Goal: Task Accomplishment & Management: Use online tool/utility

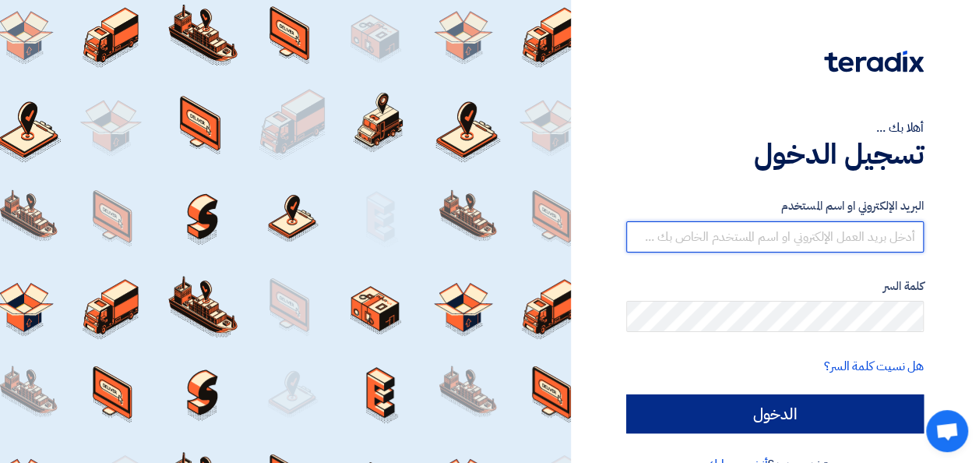
type input "[PERSON_NAME][EMAIL_ADDRESS][DOMAIN_NAME]"
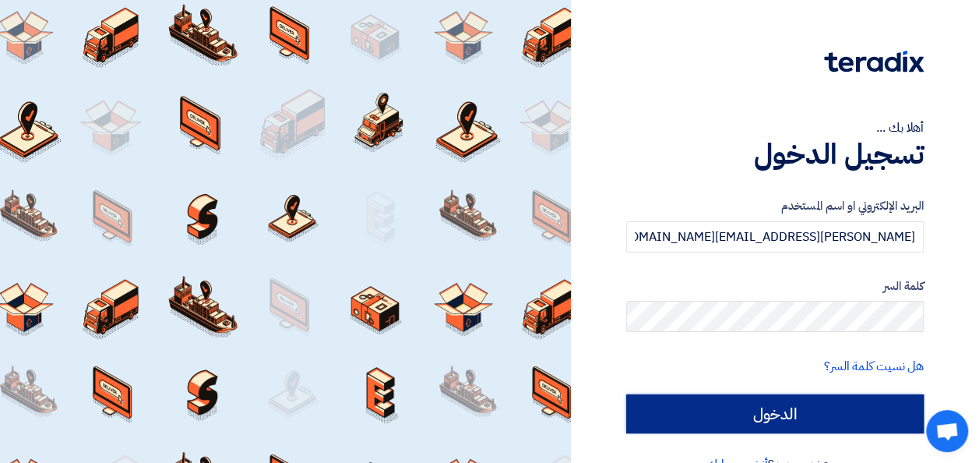
click at [762, 416] on input "الدخول" at bounding box center [775, 413] width 298 height 39
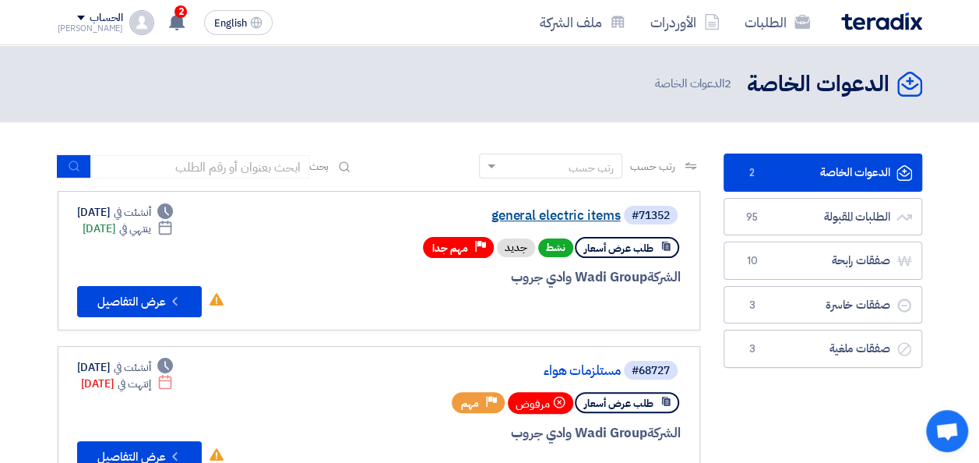
click at [502, 220] on link "general electric items" at bounding box center [465, 216] width 312 height 14
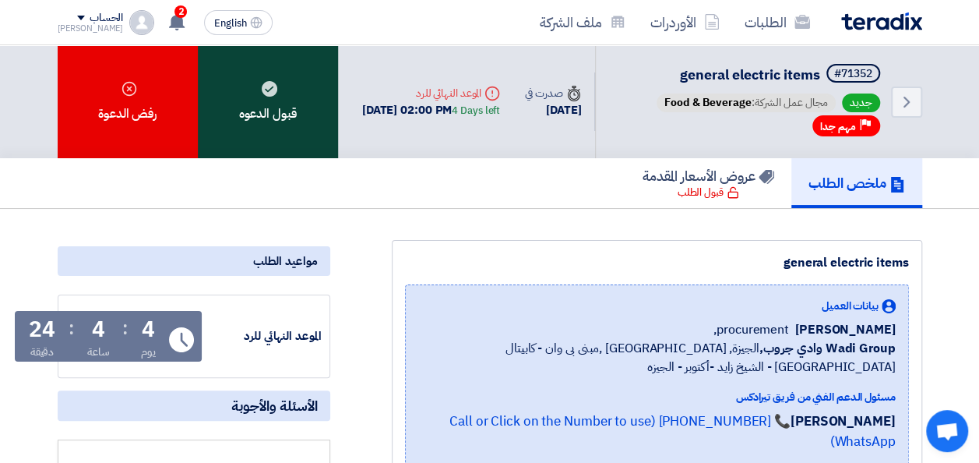
click at [301, 132] on div "قبول الدعوه" at bounding box center [268, 101] width 140 height 113
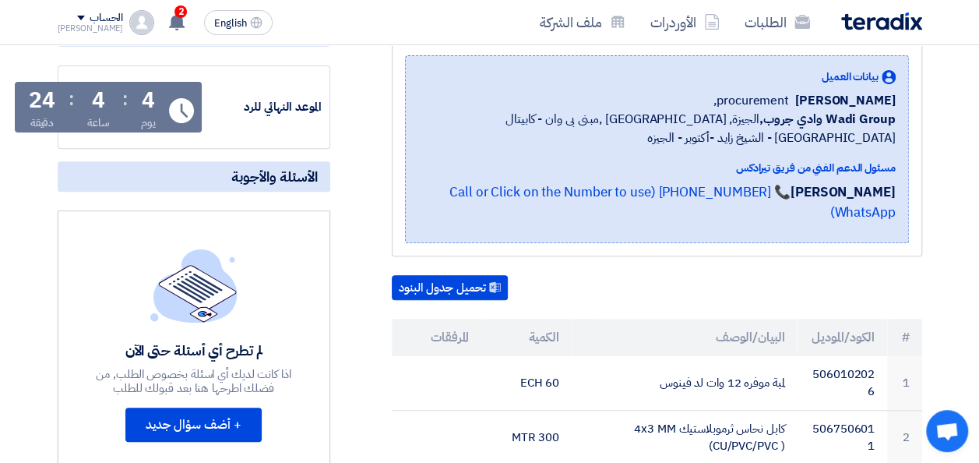
scroll to position [234, 0]
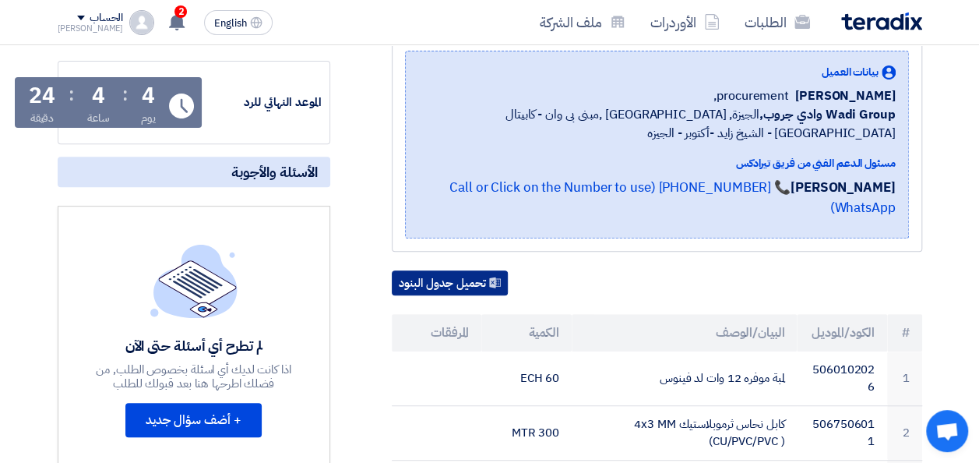
click at [480, 270] on button "تحميل جدول البنود" at bounding box center [450, 282] width 116 height 25
